Goal: Task Accomplishment & Management: Use online tool/utility

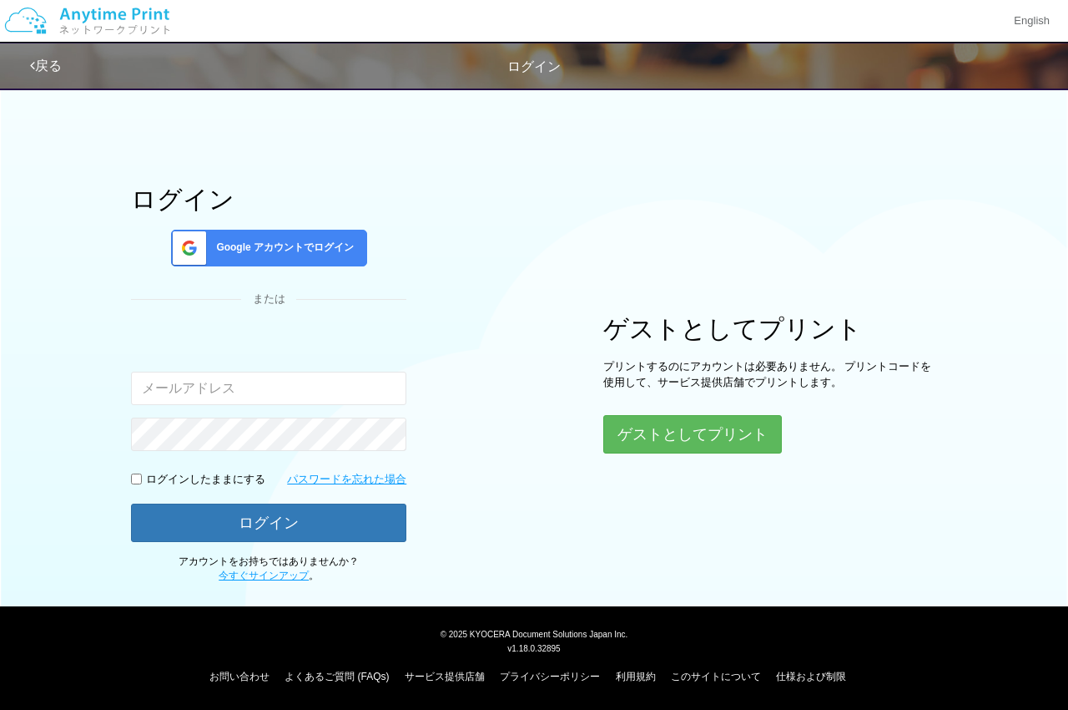
click at [269, 250] on span "Google アカウントでログイン" at bounding box center [282, 247] width 144 height 14
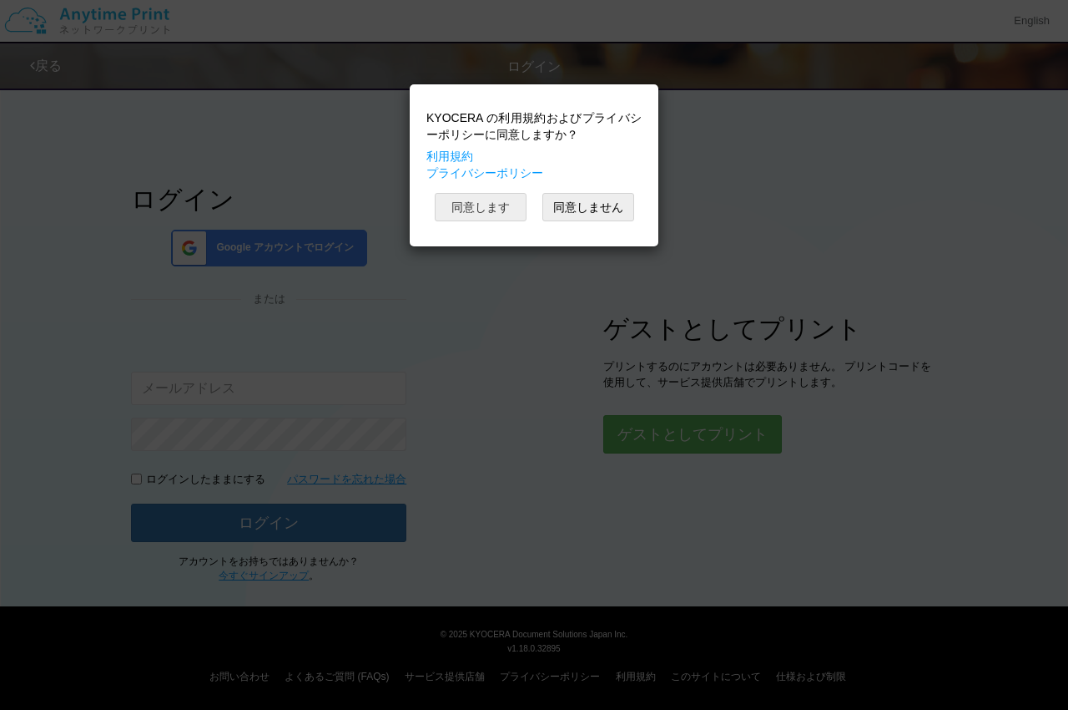
click at [485, 216] on button "同意します" at bounding box center [481, 207] width 92 height 28
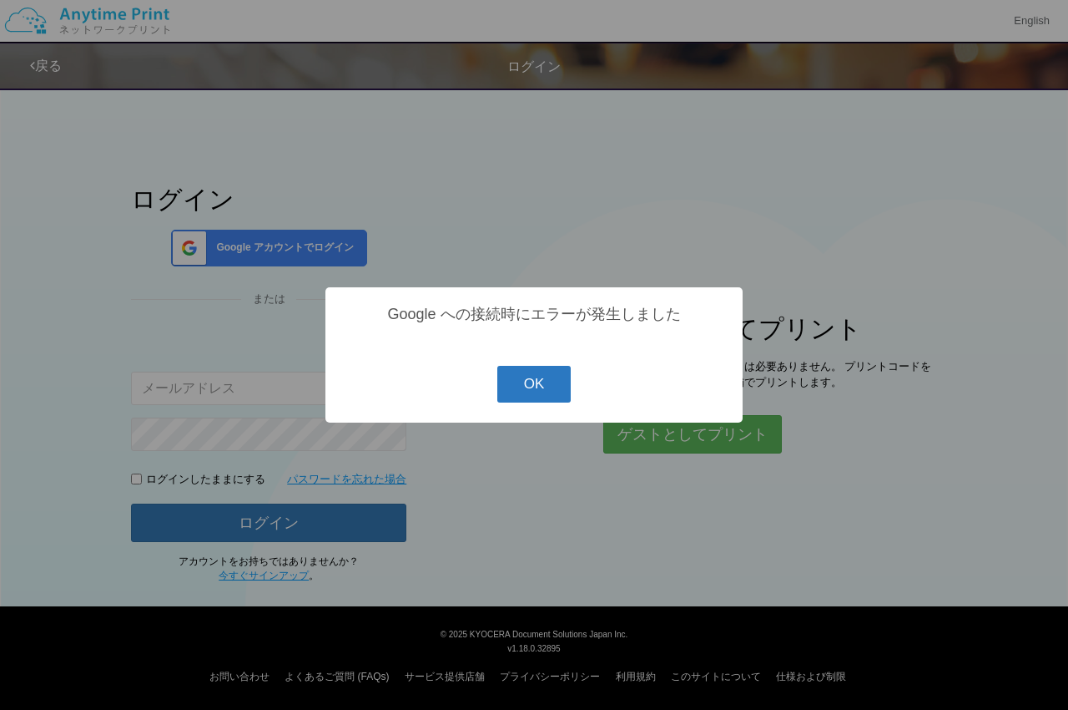
click at [544, 391] on button "OK" at bounding box center [534, 384] width 74 height 37
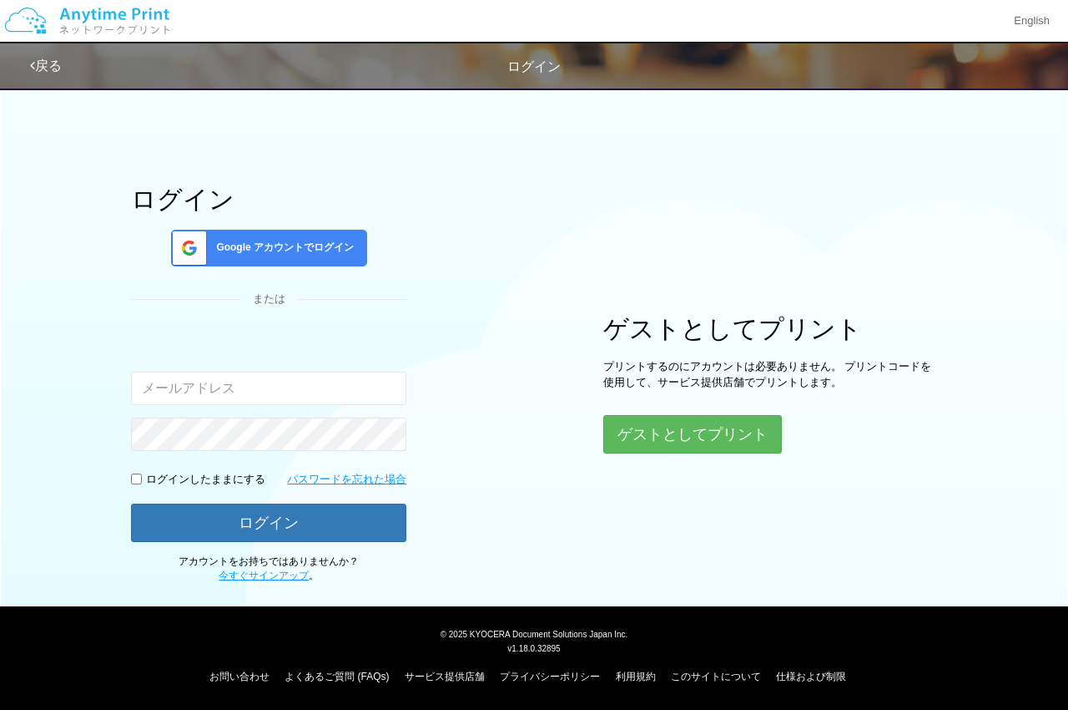
click at [363, 295] on div "または" at bounding box center [268, 299] width 275 height 16
click at [544, 61] on span "ログイン" at bounding box center [534, 66] width 53 height 14
click at [543, 63] on span "ログイン" at bounding box center [534, 66] width 53 height 14
click at [541, 63] on span "ログイン" at bounding box center [534, 66] width 53 height 14
drag, startPoint x: 526, startPoint y: 177, endPoint x: 489, endPoint y: 146, distance: 48.0
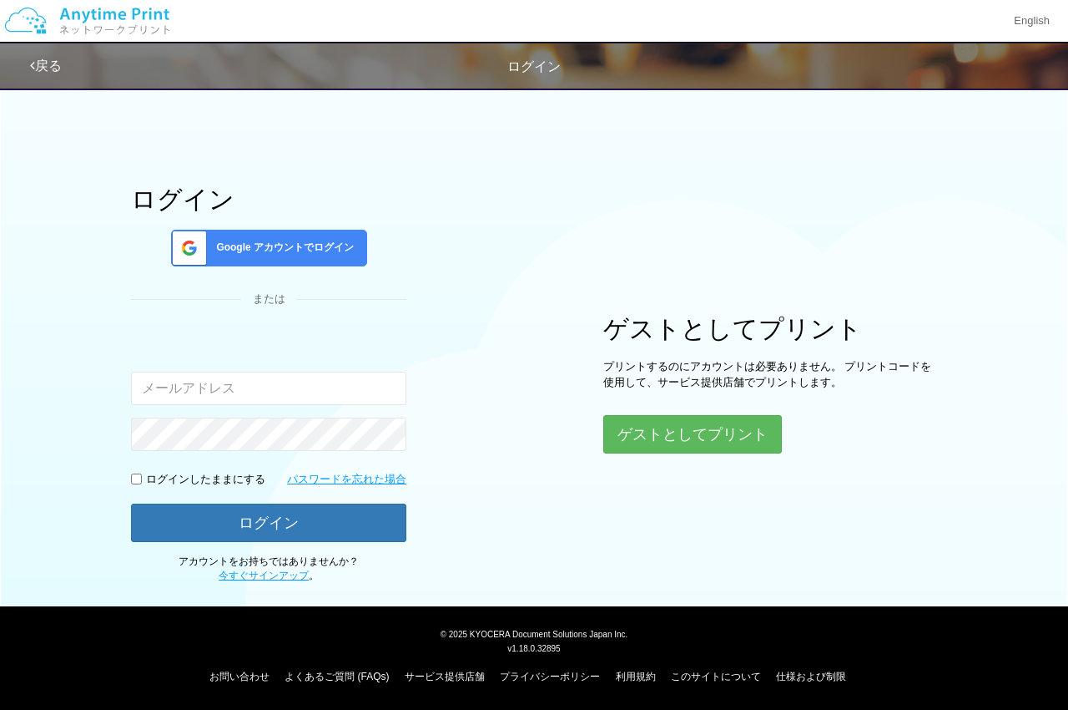
click at [526, 178] on div "ログイン Google アカウントでログイン または 入力されたメールアドレスまたはパスワードが正しくありません。 ログインしたままにする パスワードを忘れた…" at bounding box center [534, 330] width 1002 height 505
click at [486, 144] on div "ログイン Google アカウントでログイン または 入力されたメールアドレスまたはパスワードが正しくありません。 ログインしたままにする パスワードを忘れた…" at bounding box center [534, 330] width 1002 height 505
click at [78, 14] on img at bounding box center [87, 21] width 178 height 58
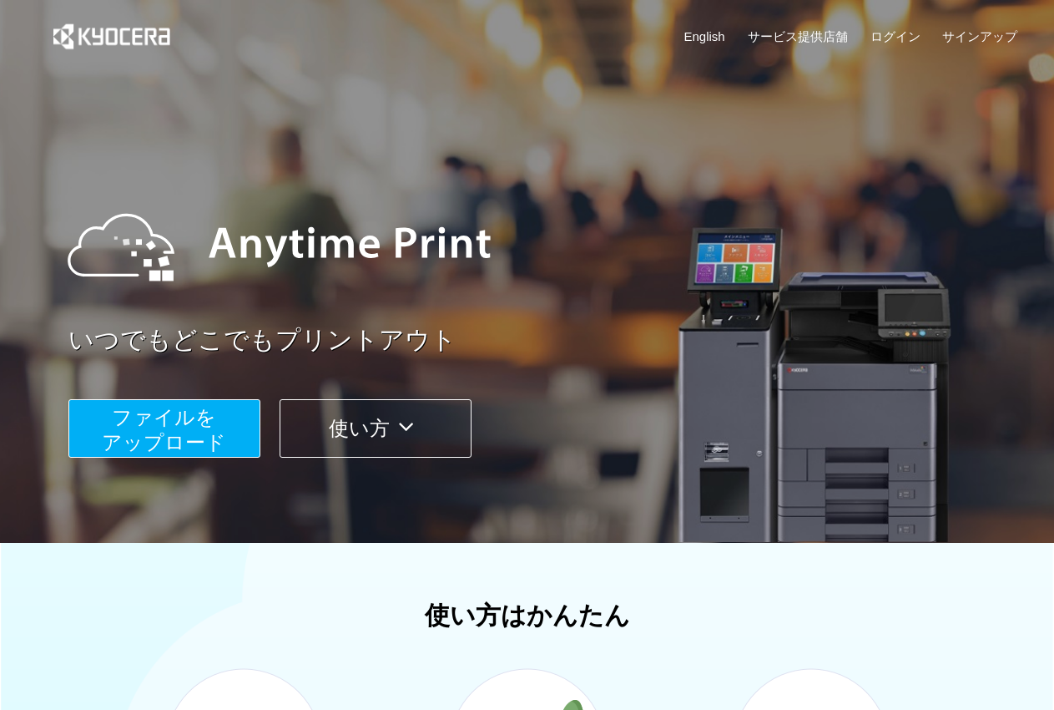
click at [156, 432] on span "ファイルを ​​アップロード" at bounding box center [164, 430] width 124 height 48
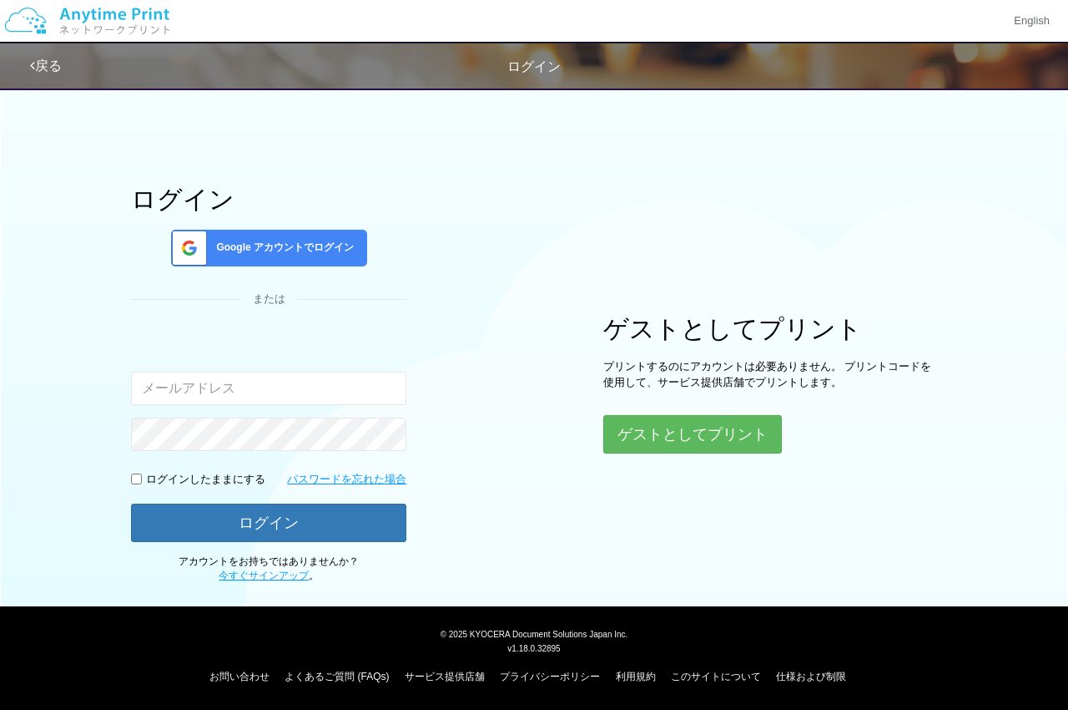
click at [326, 244] on span "Google アカウントでログイン" at bounding box center [282, 247] width 144 height 14
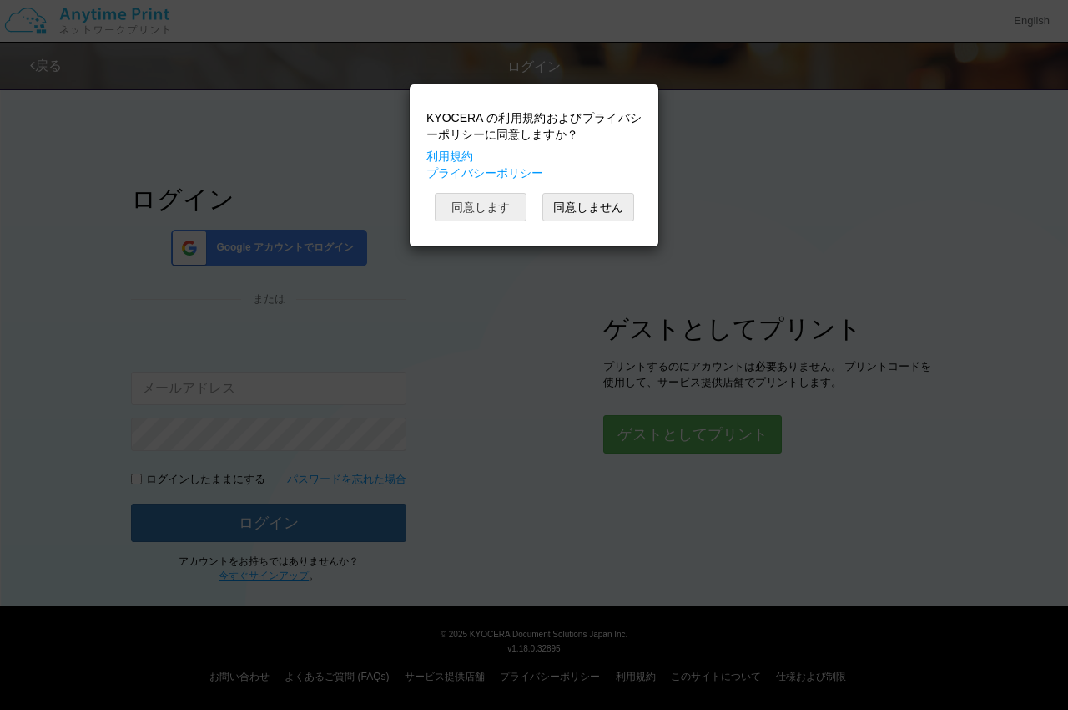
click at [506, 199] on button "同意します" at bounding box center [481, 207] width 92 height 28
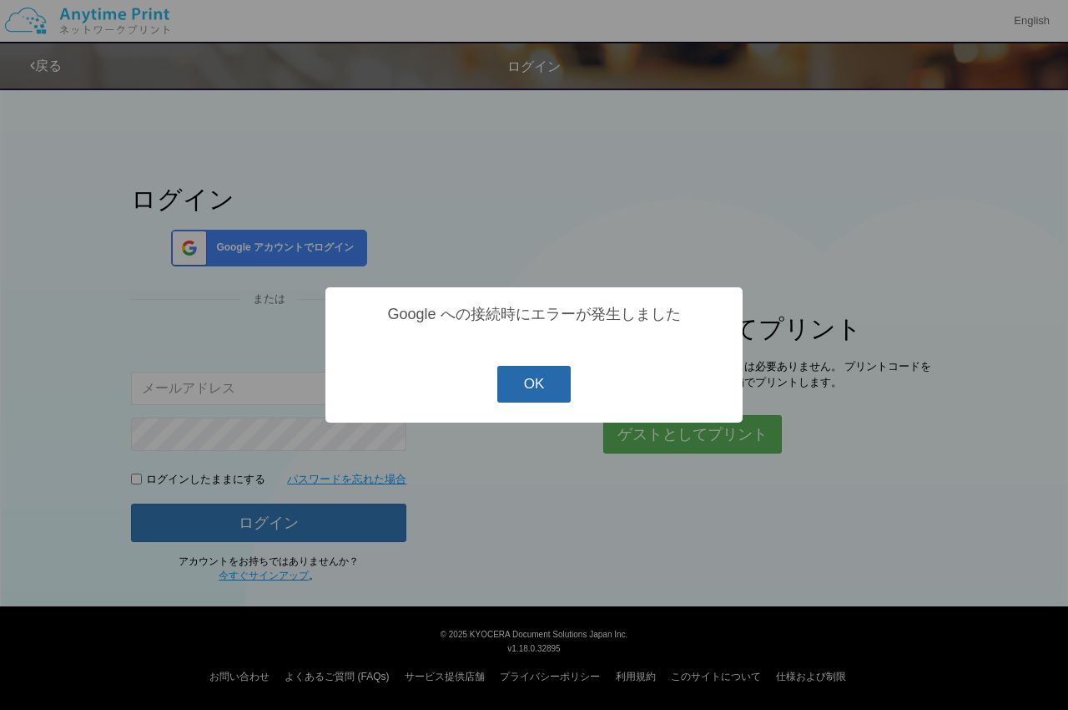
click at [549, 376] on button "OK" at bounding box center [534, 384] width 74 height 37
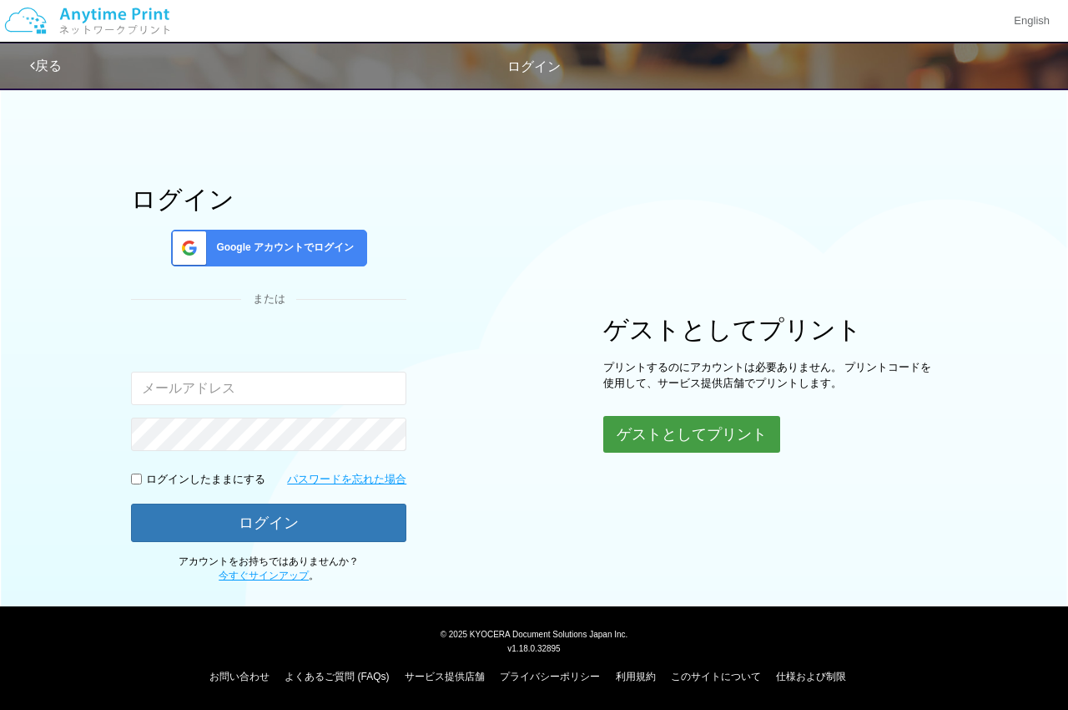
click at [616, 430] on button "ゲストとしてプリント" at bounding box center [691, 434] width 177 height 37
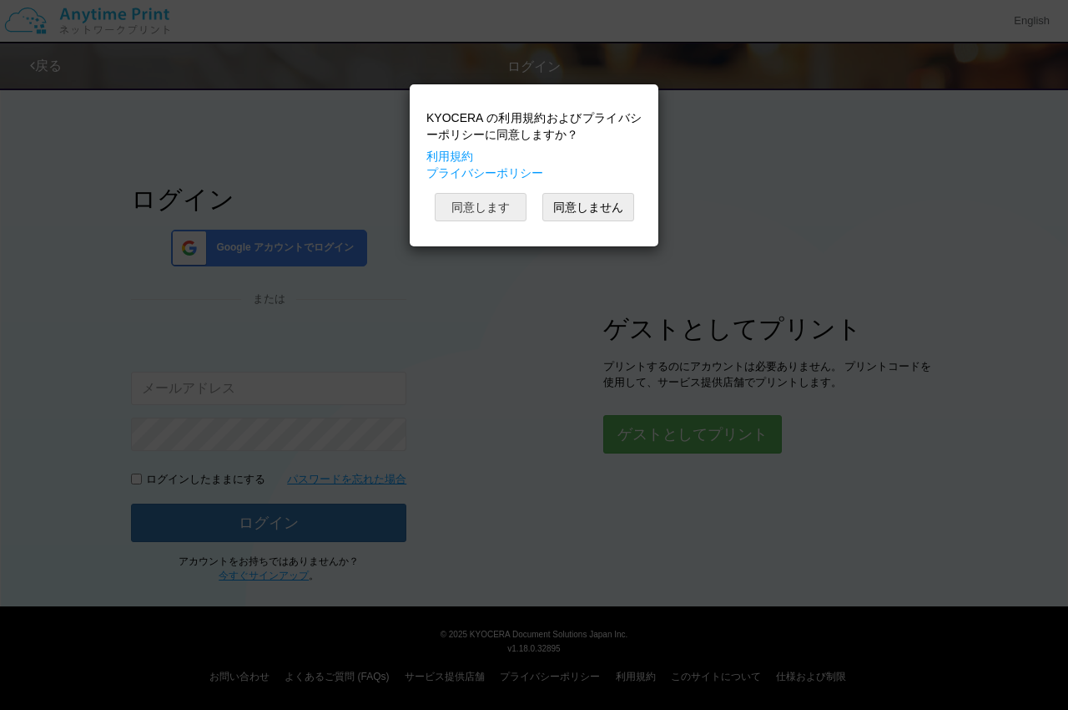
click at [497, 199] on button "同意します" at bounding box center [481, 207] width 92 height 28
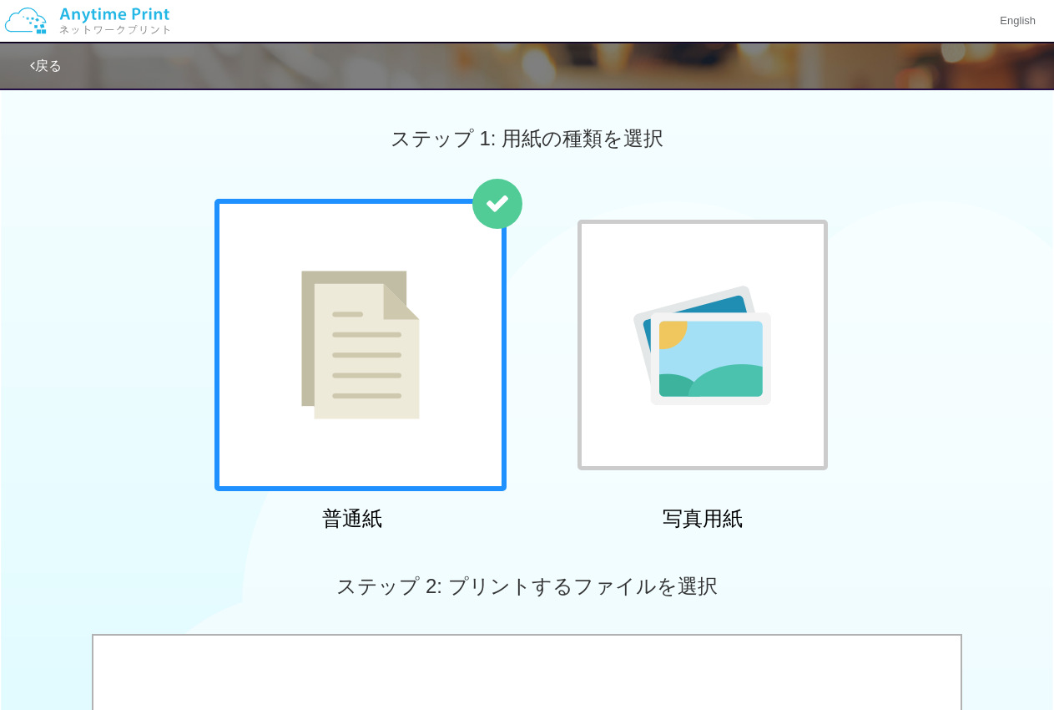
click at [461, 278] on div at bounding box center [361, 345] width 292 height 292
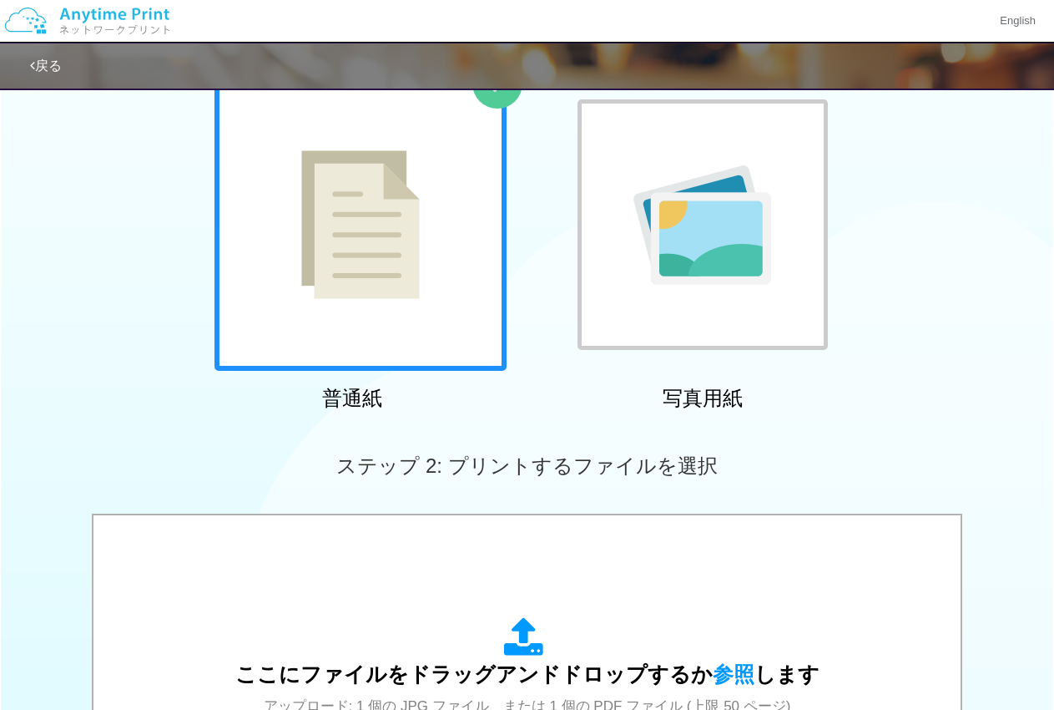
scroll to position [481, 0]
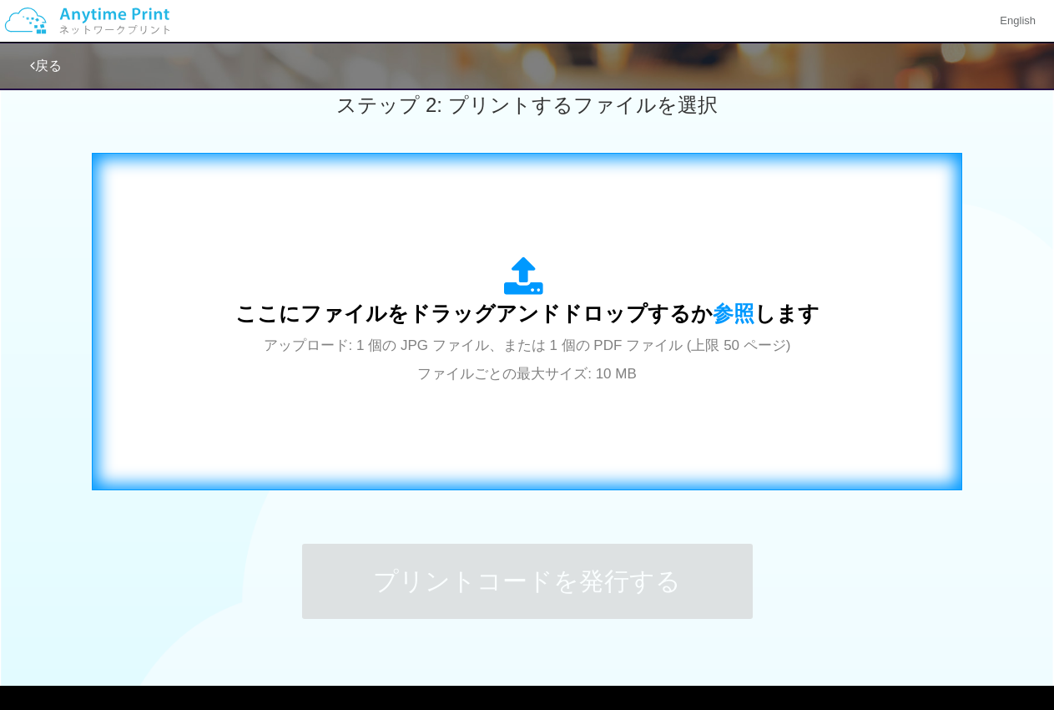
click at [487, 335] on div "ここにファイルをドラッグアンドドロップするか 参照 します アップロード: 1 個の JPG ファイル、または 1 個の PDF ファイル (上限 50 ペー…" at bounding box center [527, 321] width 584 height 130
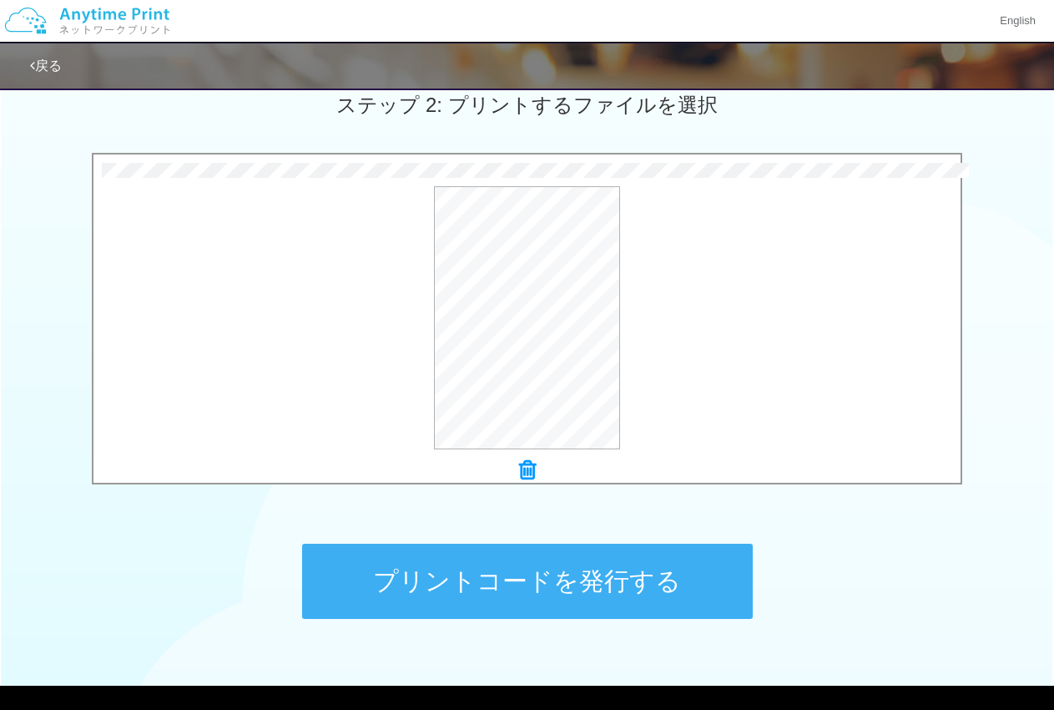
click at [573, 573] on button "プリントコードを発行する" at bounding box center [527, 580] width 451 height 75
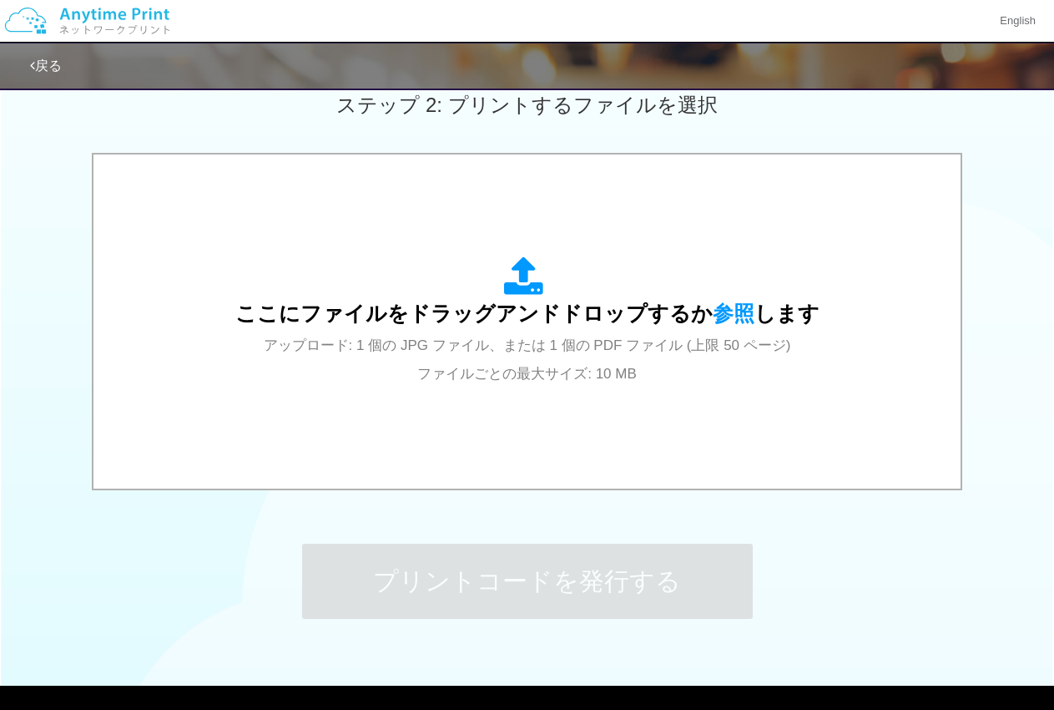
scroll to position [0, 0]
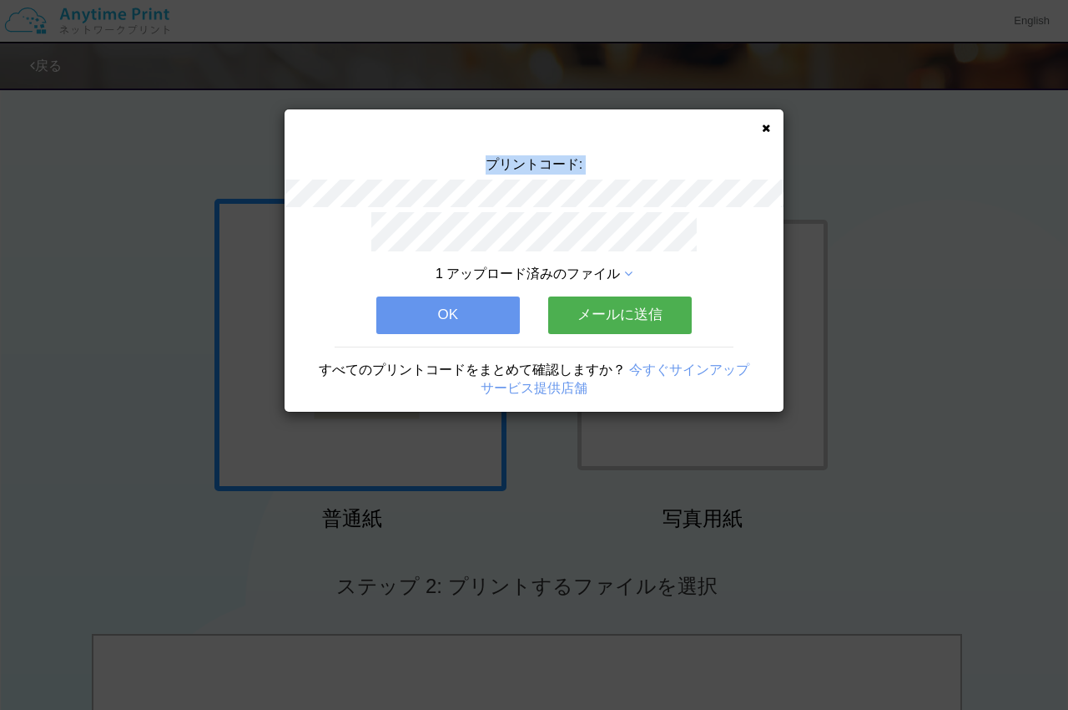
click at [609, 187] on div "プリントコード:" at bounding box center [534, 183] width 499 height 57
copy div "プリントコード:"
click at [412, 269] on div "1 アップロード済みのファイル" at bounding box center [535, 274] width 350 height 19
click at [592, 306] on button "メールに送信" at bounding box center [620, 314] width 144 height 37
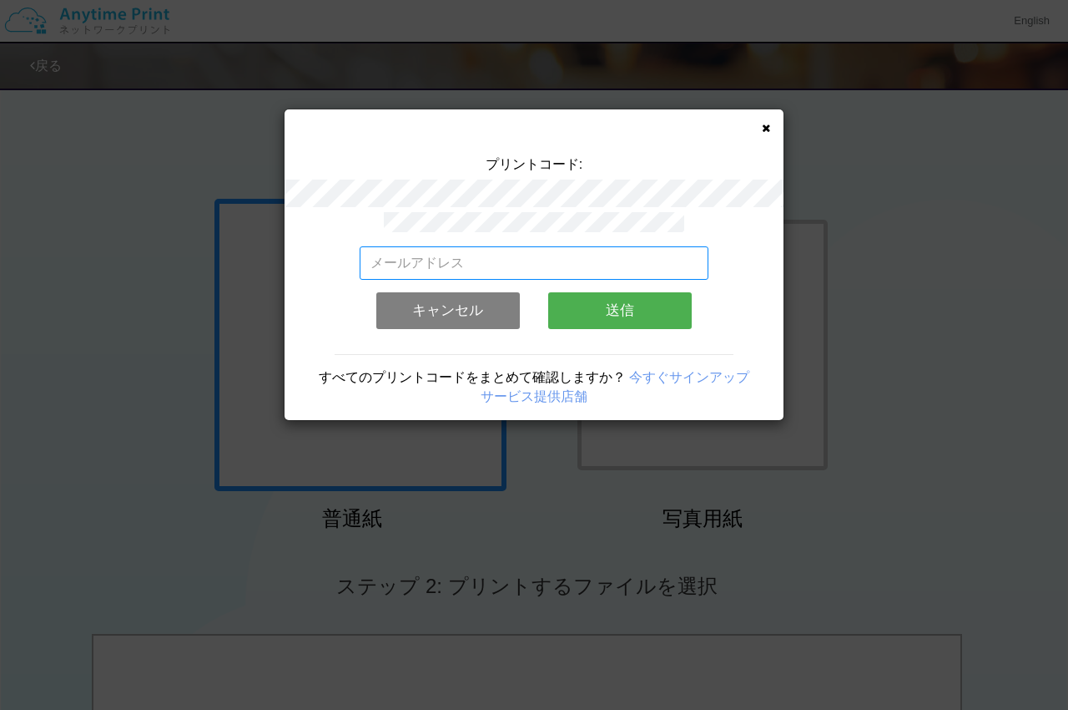
click at [535, 260] on input "email" at bounding box center [535, 262] width 350 height 33
type input "sokkinotomo@gmail.com"
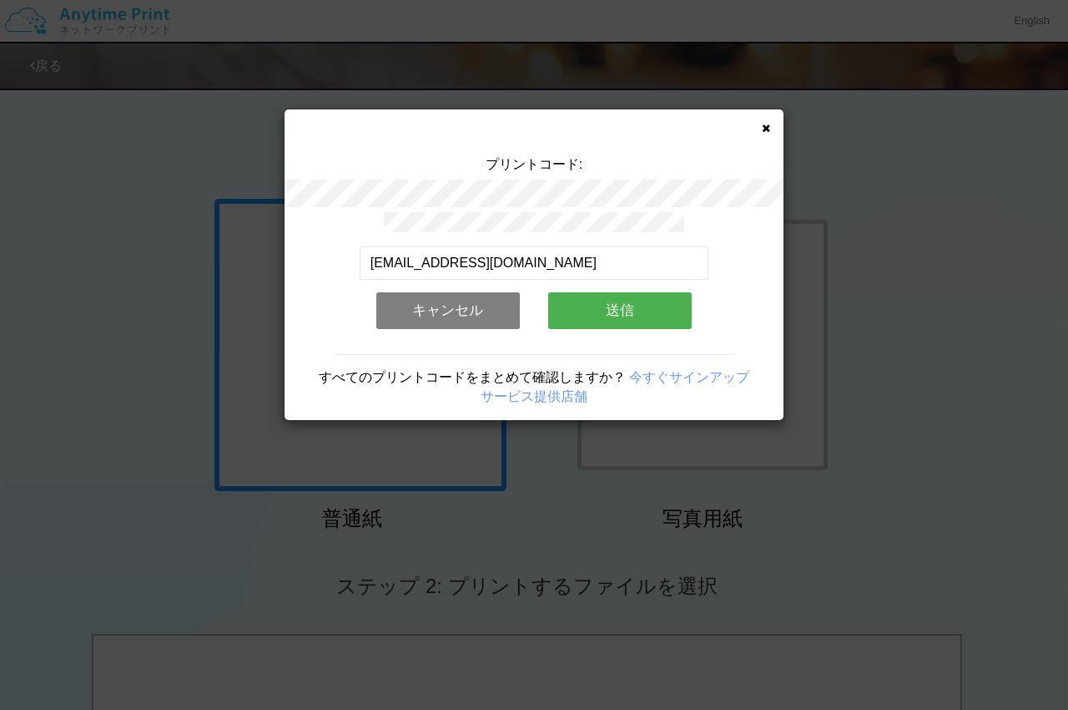
click at [619, 300] on button "送信" at bounding box center [620, 310] width 144 height 37
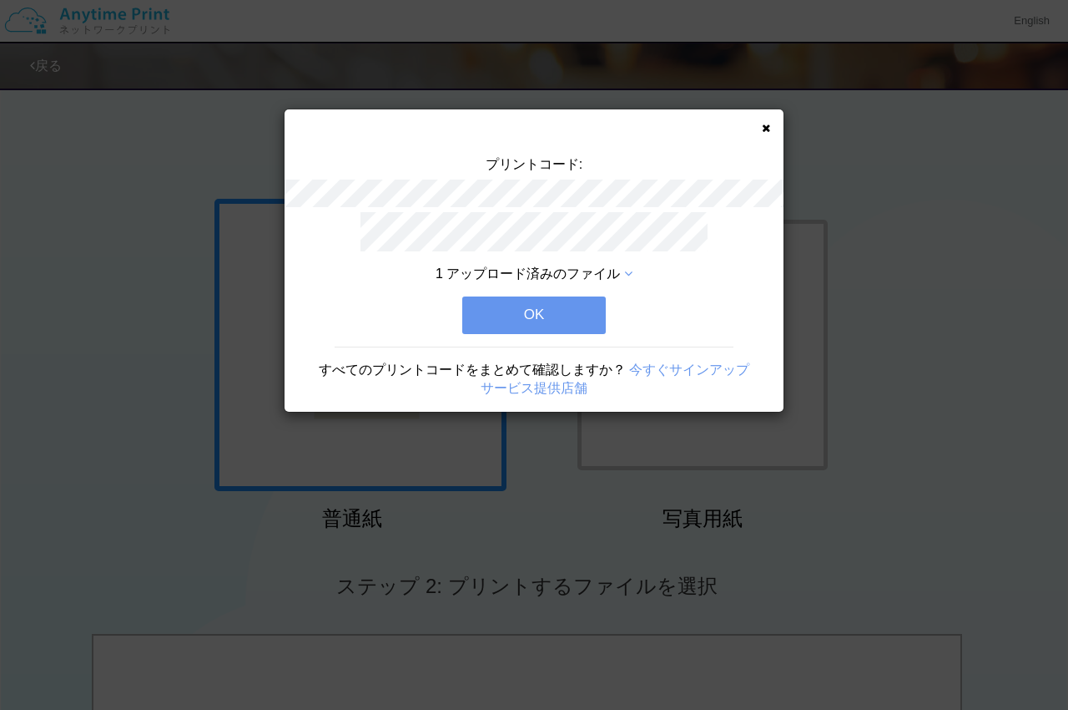
click at [477, 314] on button "OK" at bounding box center [534, 314] width 144 height 37
